Goal: Use online tool/utility: Utilize a website feature to perform a specific function

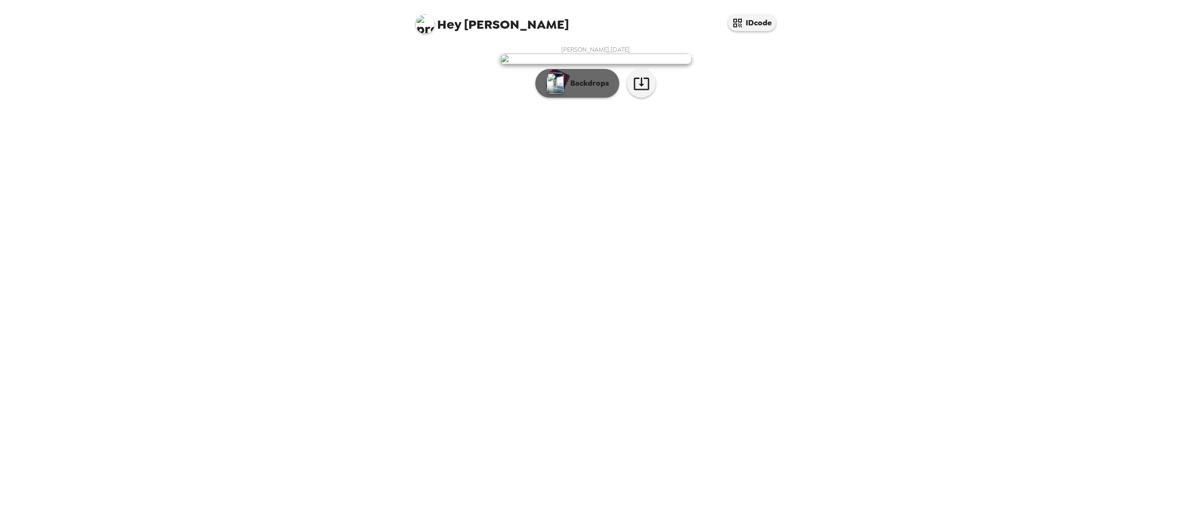
click at [585, 89] on p "Backdrops" at bounding box center [587, 84] width 44 height 12
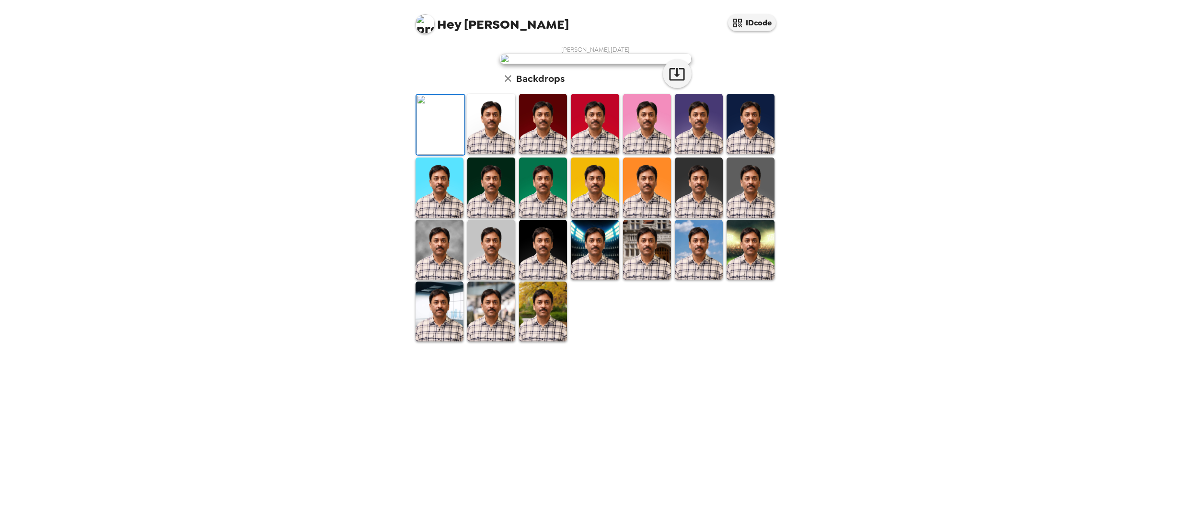
scroll to position [61, 0]
click at [538, 342] on img at bounding box center [543, 312] width 48 height 60
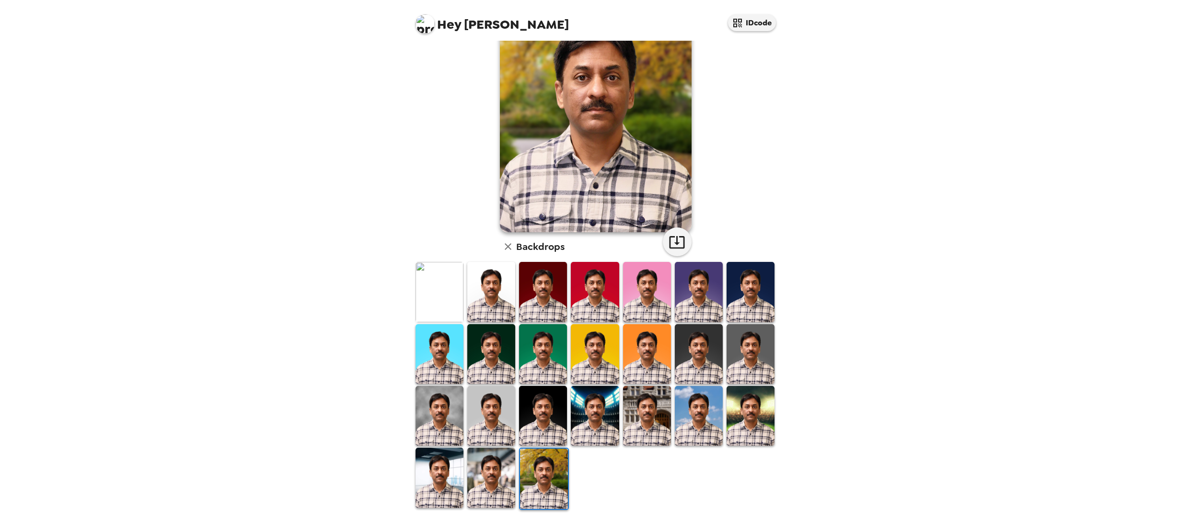
click at [494, 483] on img at bounding box center [491, 478] width 48 height 60
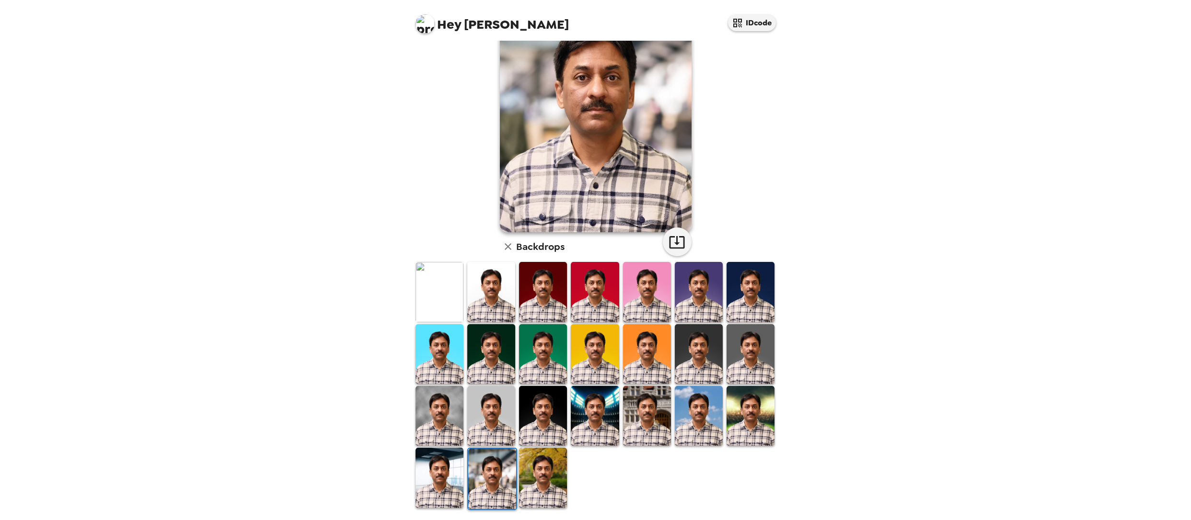
click at [447, 479] on img at bounding box center [439, 478] width 48 height 60
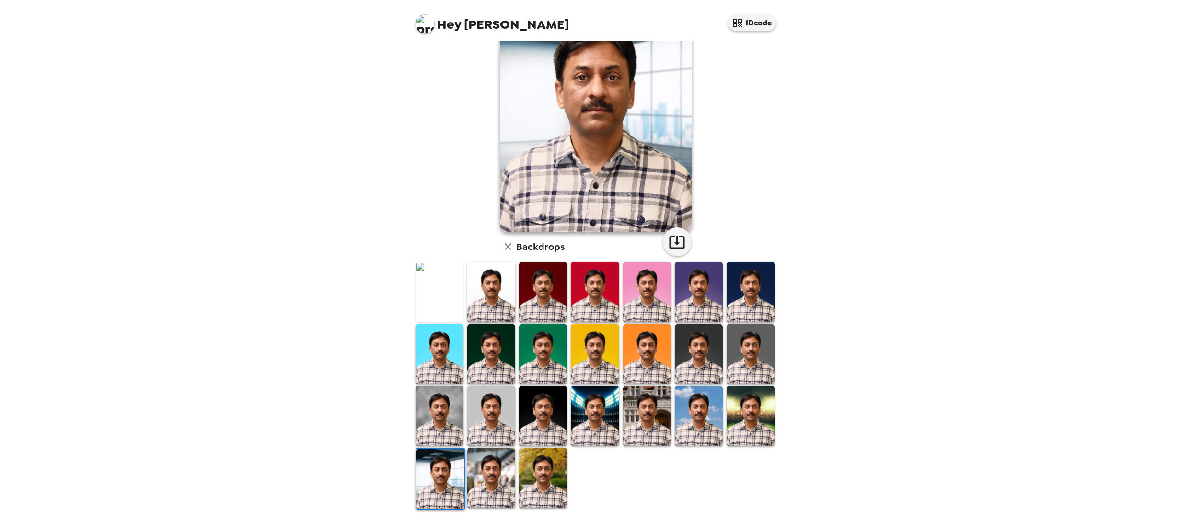
click at [446, 429] on img at bounding box center [439, 416] width 48 height 60
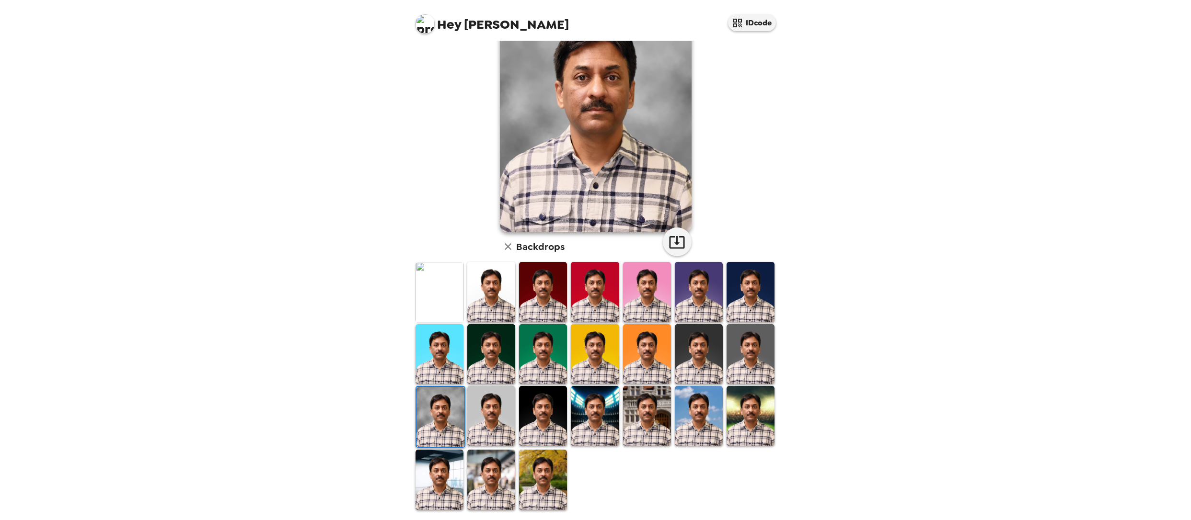
click at [543, 368] on img at bounding box center [543, 354] width 48 height 60
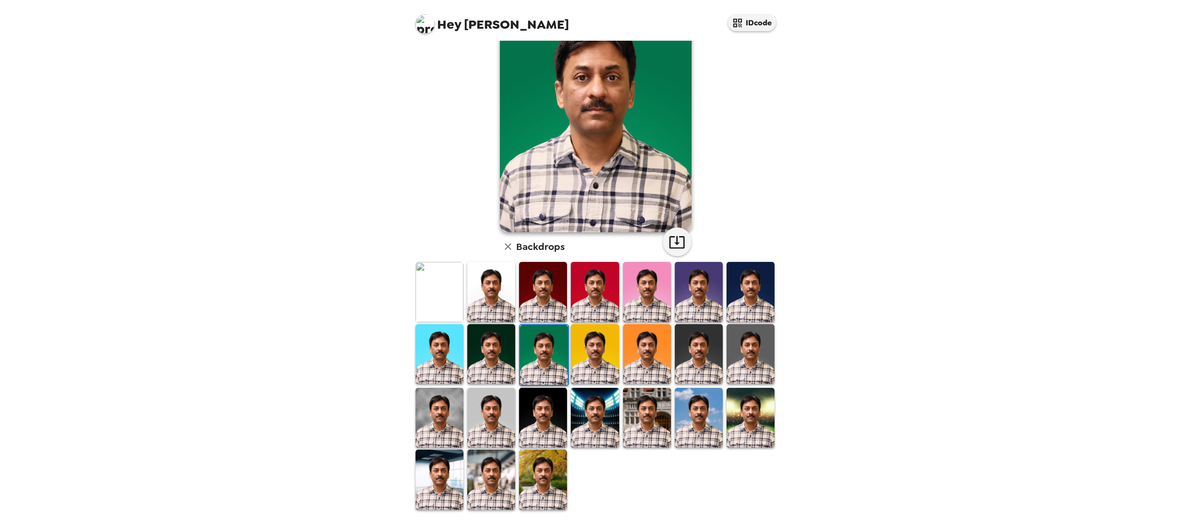
click at [434, 421] on img at bounding box center [439, 418] width 48 height 60
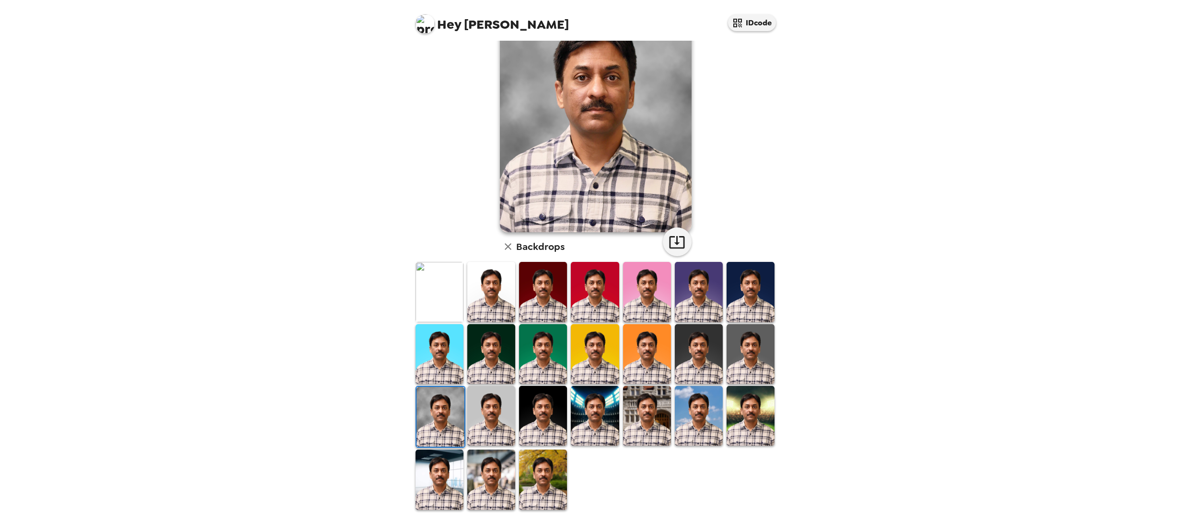
click at [486, 422] on img at bounding box center [491, 416] width 48 height 60
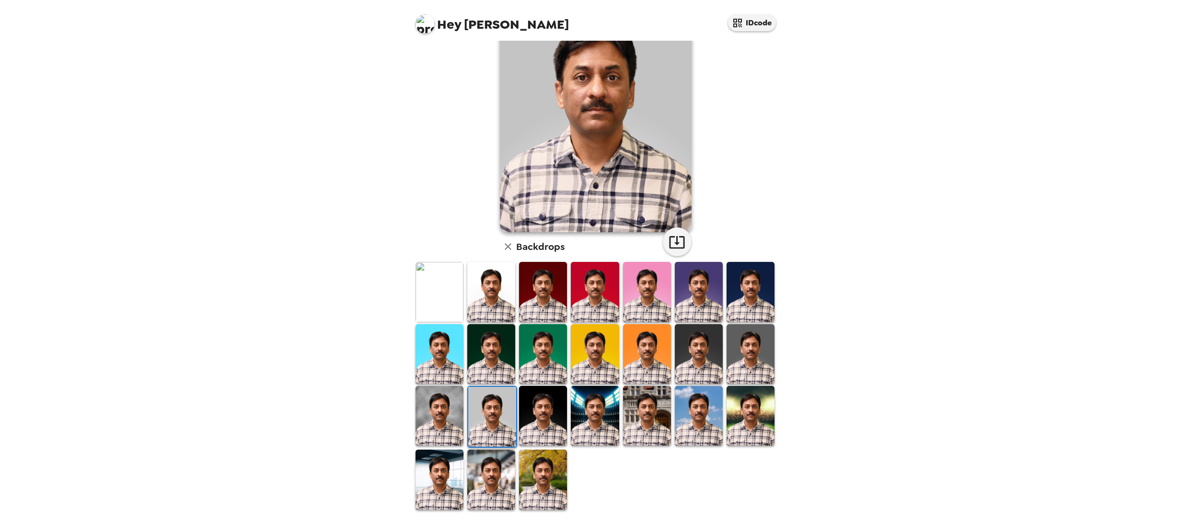
click at [753, 424] on img at bounding box center [750, 416] width 48 height 60
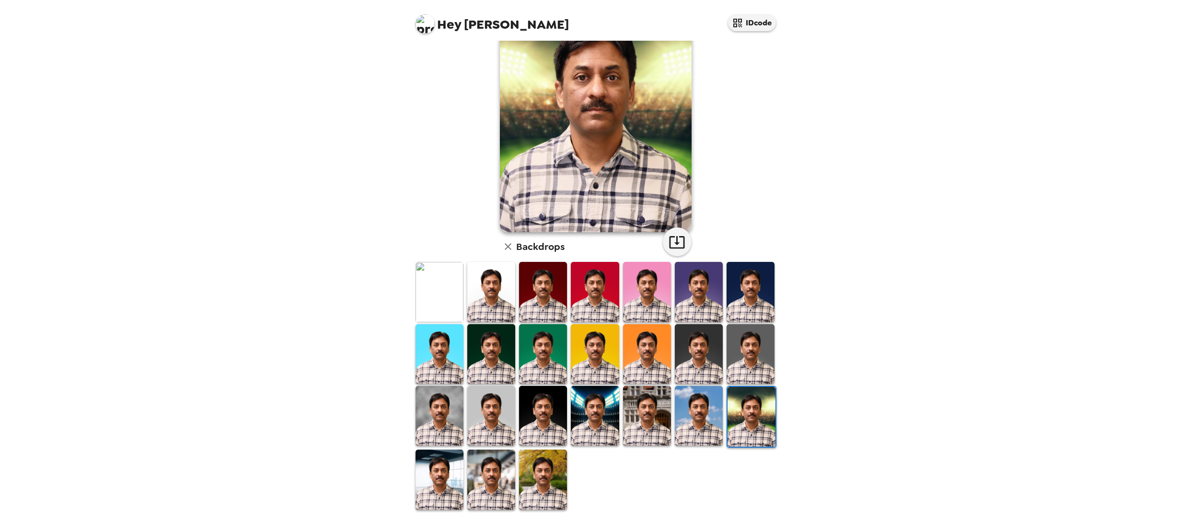
click at [442, 414] on img at bounding box center [439, 416] width 48 height 60
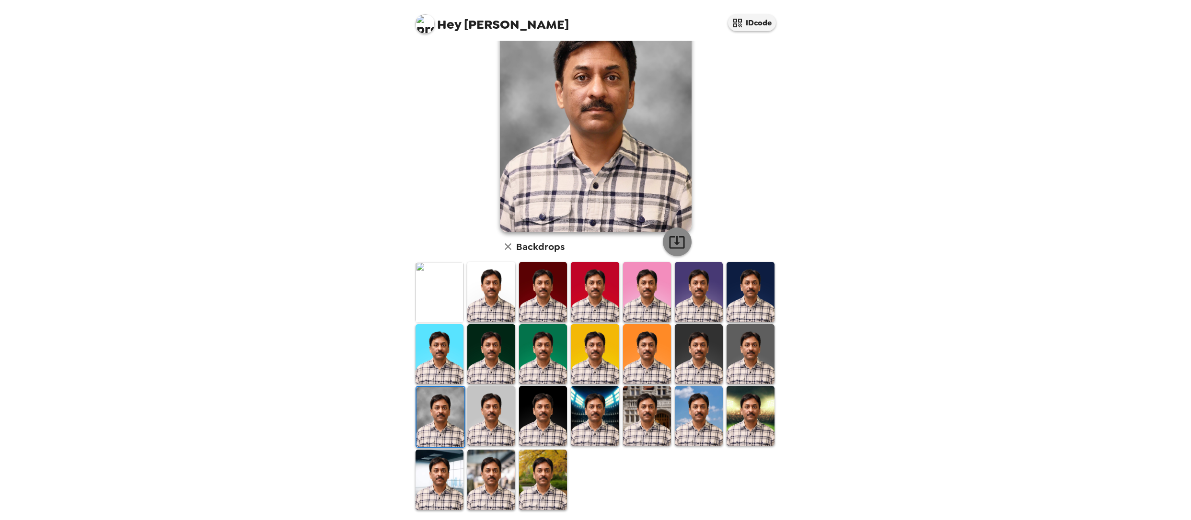
click at [674, 238] on icon "button" at bounding box center [676, 242] width 17 height 17
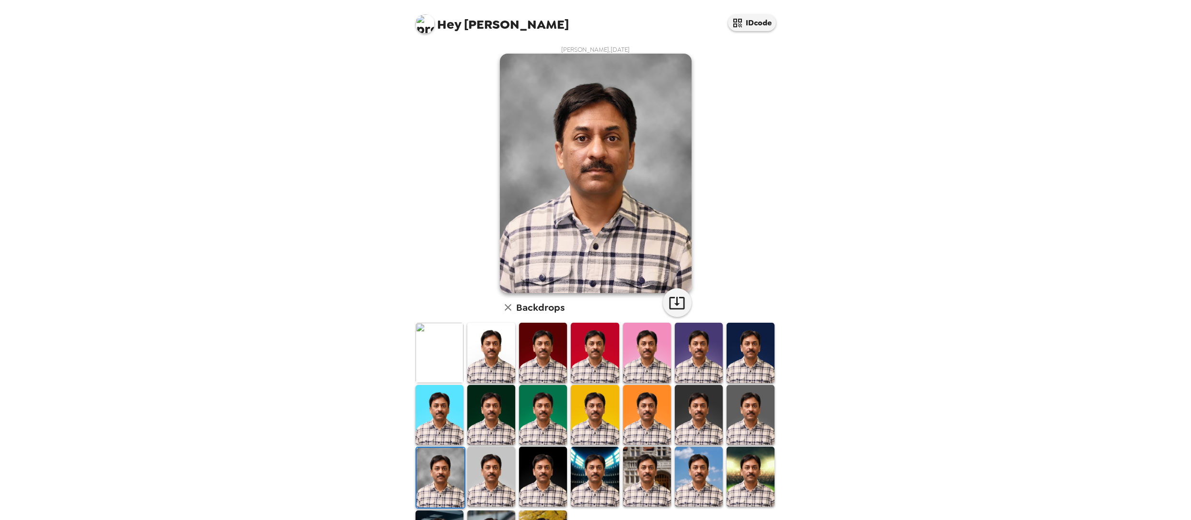
click at [440, 366] on img at bounding box center [439, 353] width 48 height 60
